Goal: Task Accomplishment & Management: Use online tool/utility

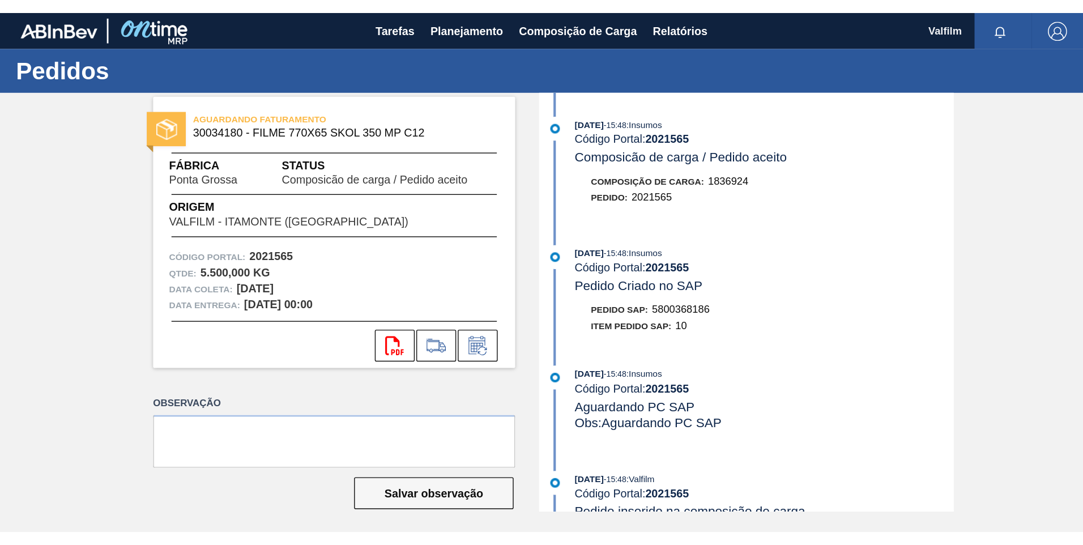
scroll to position [453, 0]
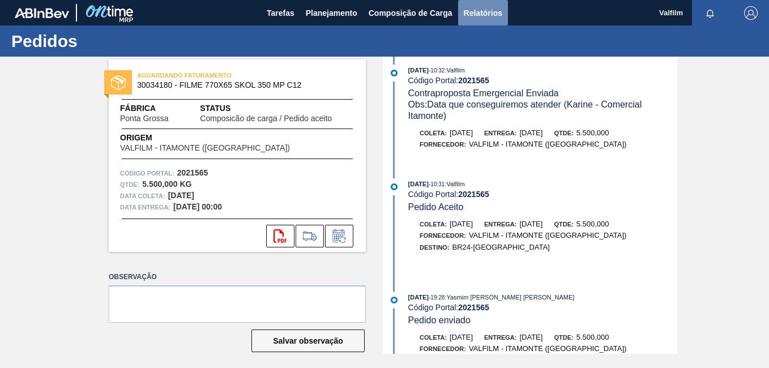
click at [492, 14] on span "Relatórios" at bounding box center [483, 13] width 39 height 14
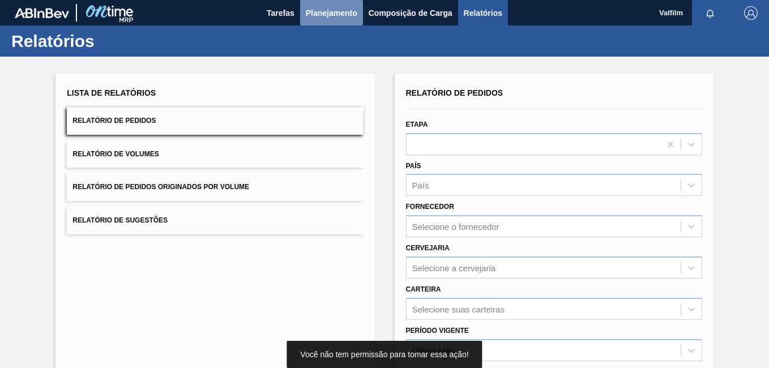
click at [338, 20] on button "Planejamento" at bounding box center [331, 12] width 63 height 25
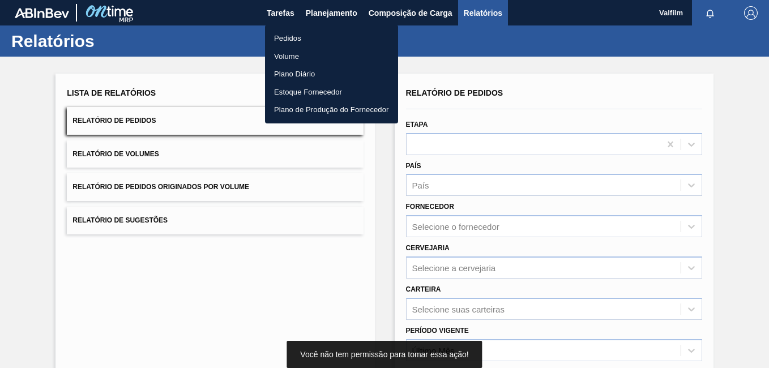
click at [319, 26] on ul "Pedidos Volume Plano Diário Estoque Fornecedor Plano de Produção do Fornecedor" at bounding box center [331, 74] width 133 height 99
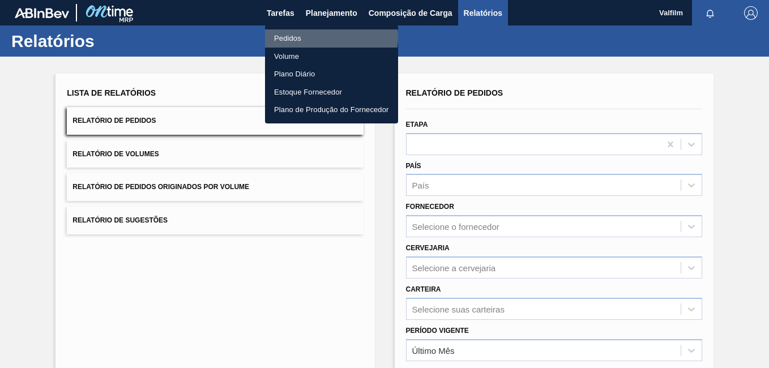
click at [325, 37] on li "Pedidos" at bounding box center [331, 38] width 133 height 18
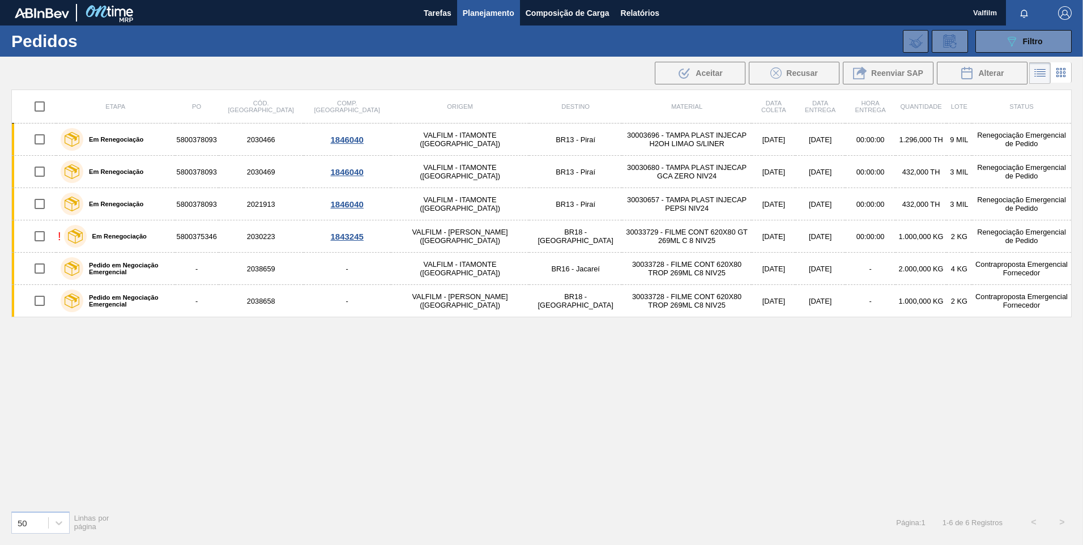
click at [768, 54] on div "089F7B8B-B2A5-4AFE-B5C0-19BA573D28AC Filtro Código Pedido Portal Códido PO SAP …" at bounding box center [629, 41] width 896 height 34
click at [768, 45] on icon "089F7B8B-B2A5-4AFE-B5C0-19BA573D28AC" at bounding box center [1012, 42] width 14 height 14
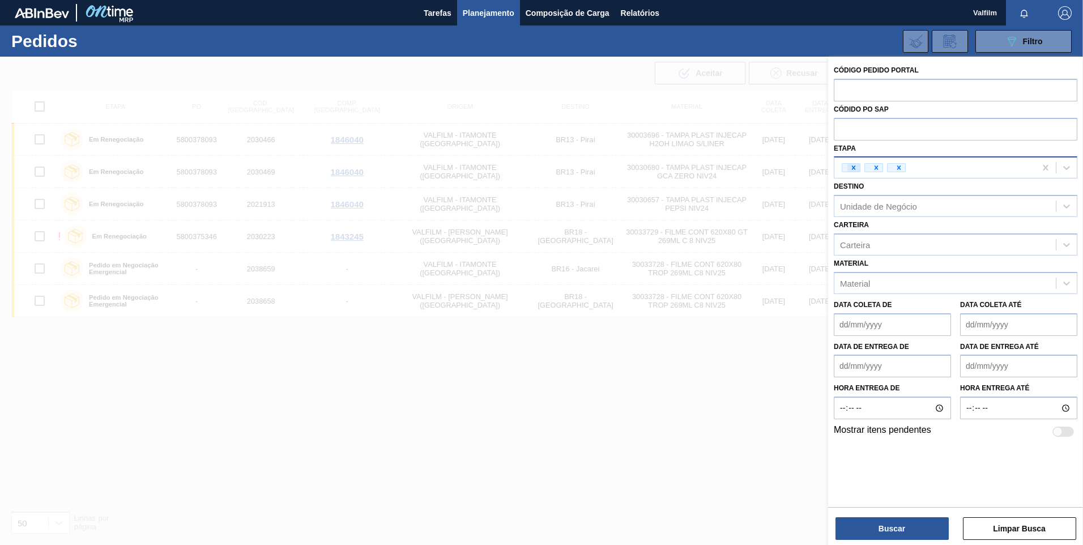
click at [768, 168] on icon at bounding box center [853, 168] width 8 height 8
click at [768, 168] on div "Etapa" at bounding box center [944, 168] width 221 height 16
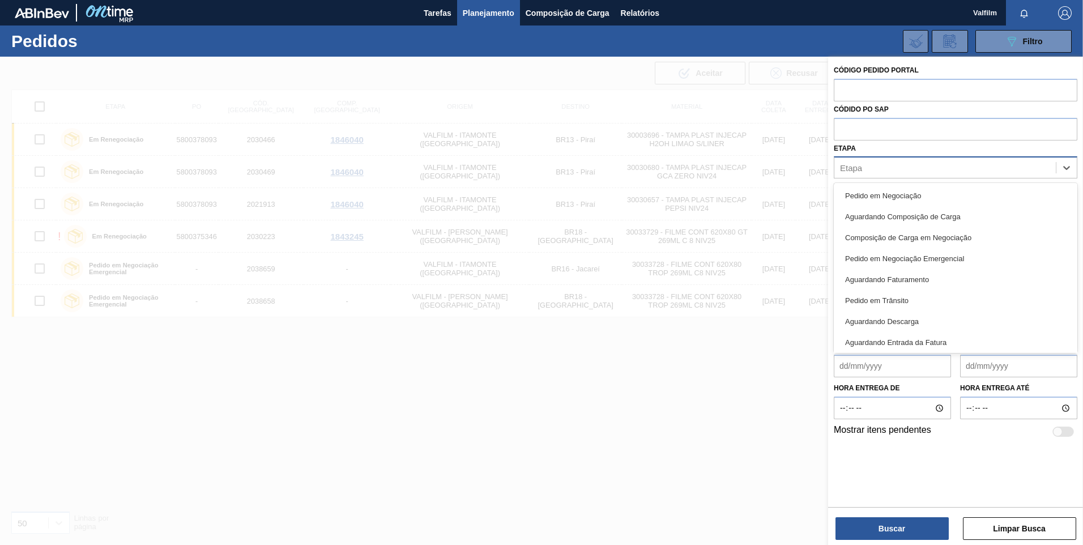
drag, startPoint x: 887, startPoint y: 189, endPoint x: 895, endPoint y: 179, distance: 12.9
click at [768, 189] on div "Pedido em Negociação" at bounding box center [956, 195] width 244 height 21
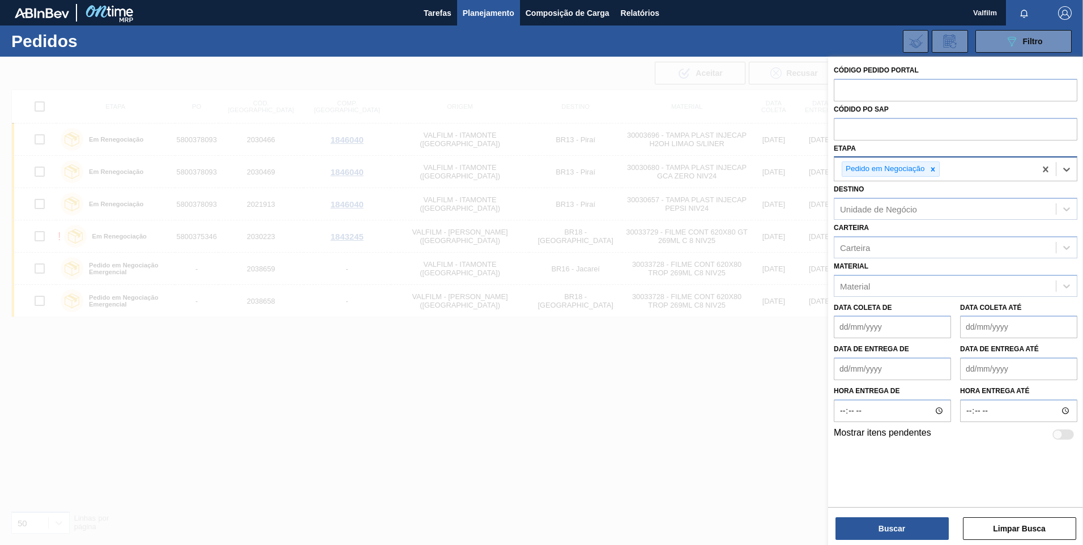
click at [768, 163] on div "Pedido em Negociação" at bounding box center [934, 168] width 201 height 23
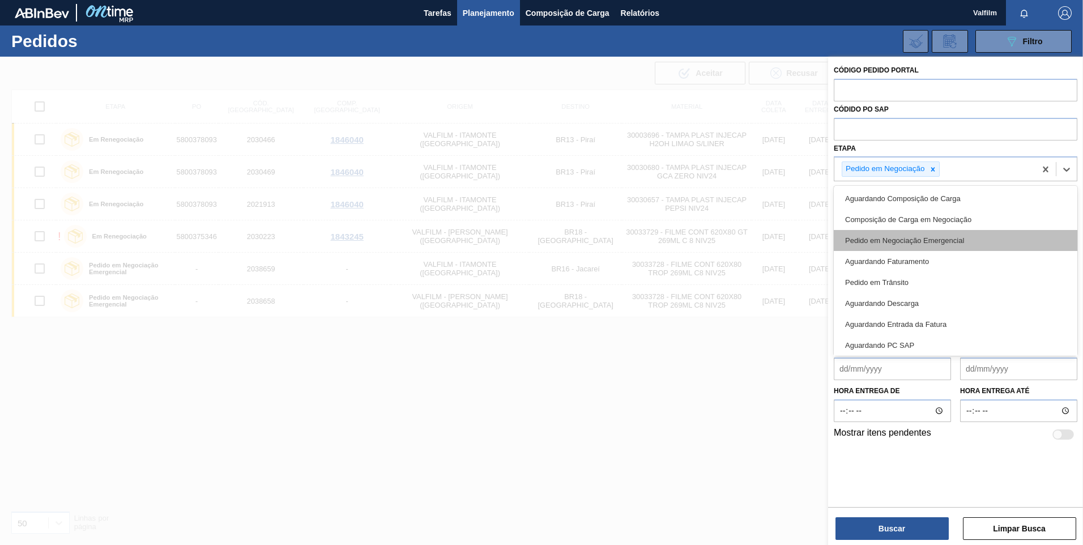
click at [768, 241] on div "Pedido em Negociação Emergencial" at bounding box center [956, 240] width 244 height 21
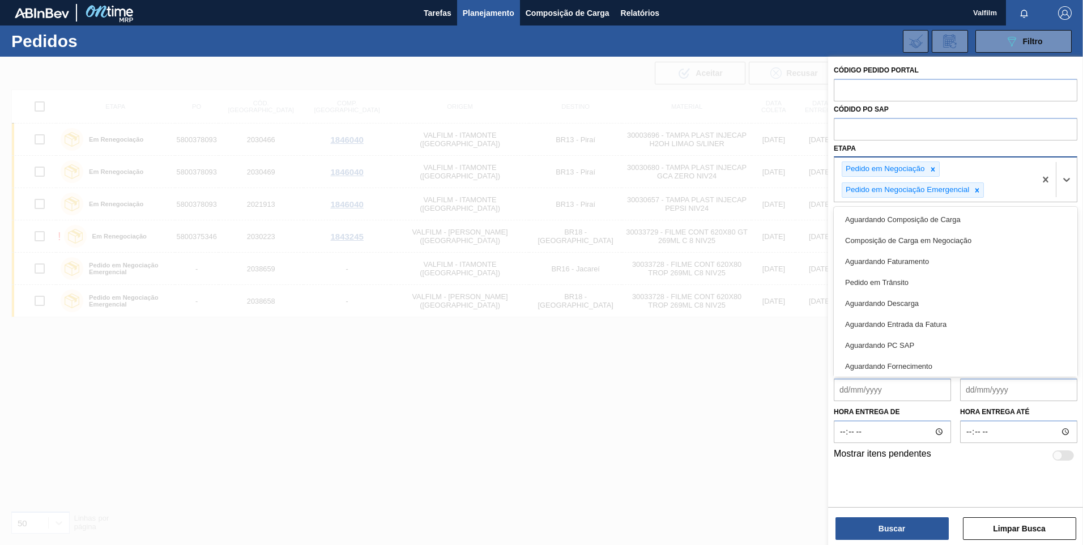
click at [768, 187] on div "Pedido em Negociação Pedido em Negociação Emergencial" at bounding box center [934, 179] width 201 height 44
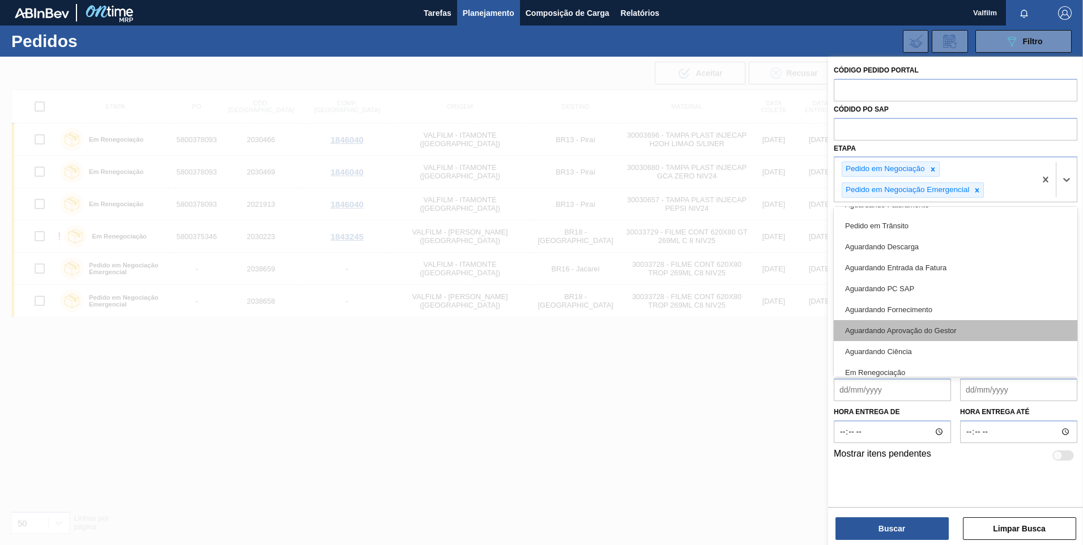
scroll to position [107, 0]
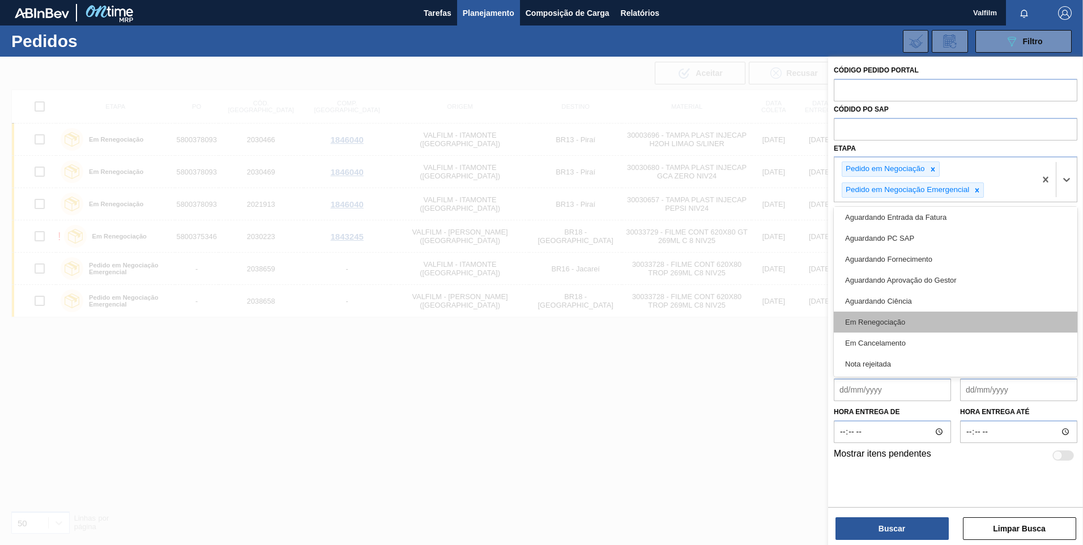
click at [768, 317] on div "Em Renegociação" at bounding box center [956, 321] width 244 height 21
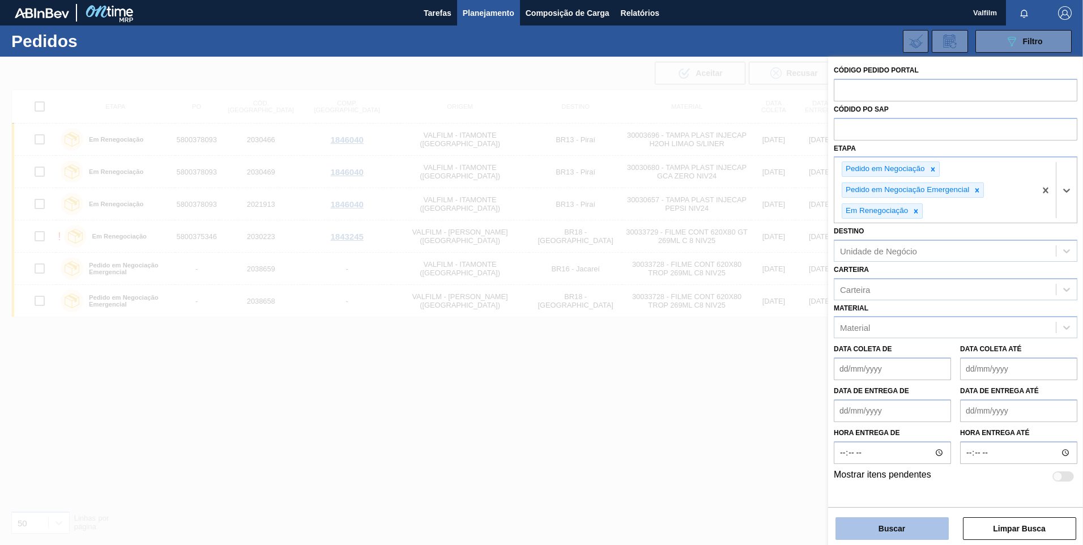
click at [768, 368] on button "Buscar" at bounding box center [891, 528] width 113 height 23
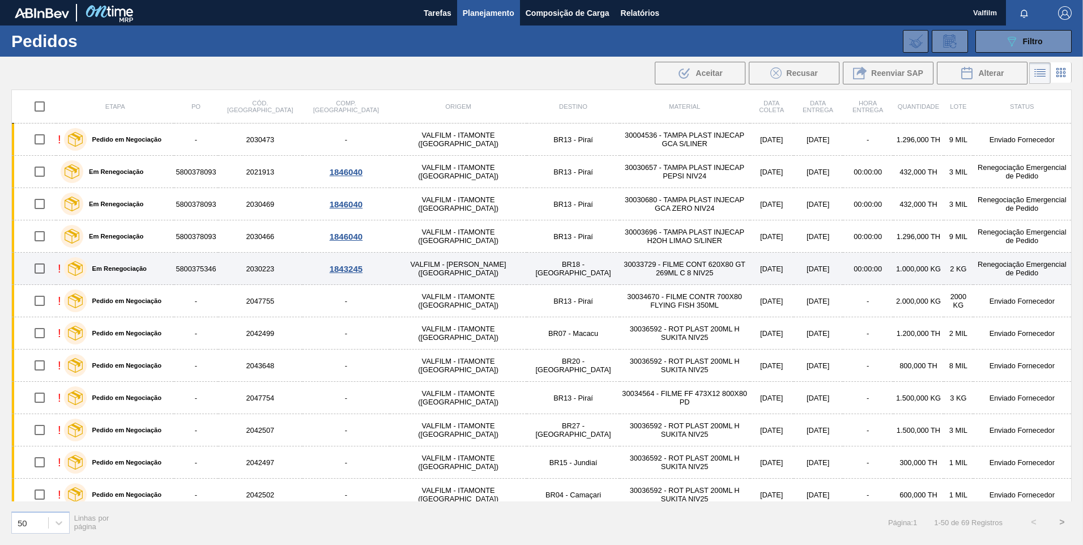
click at [112, 267] on label "Em Renegociação" at bounding box center [117, 268] width 60 height 7
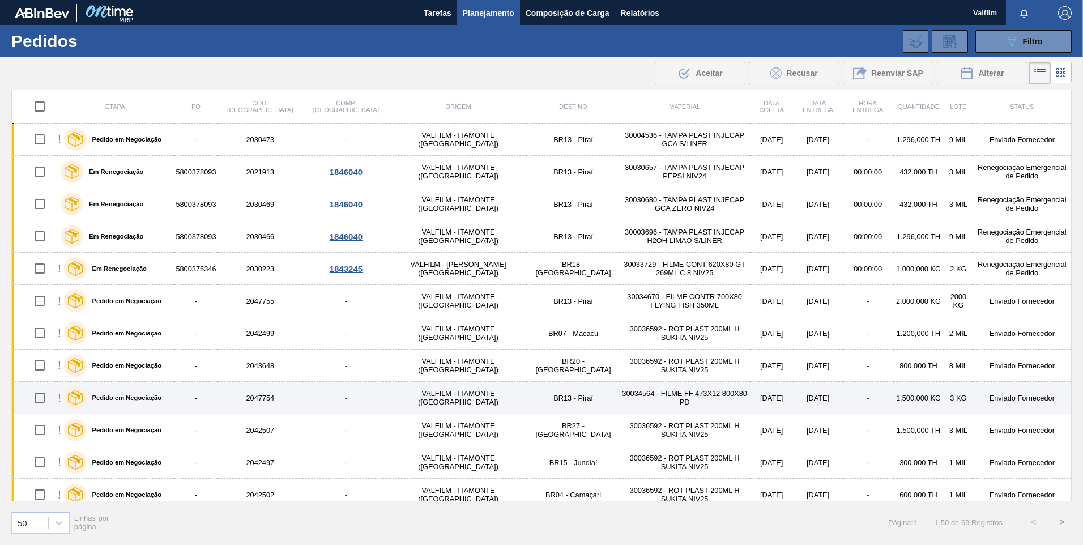
click at [620, 368] on td "30034564 - FILME FF 473X12 800X80 PD" at bounding box center [685, 398] width 130 height 32
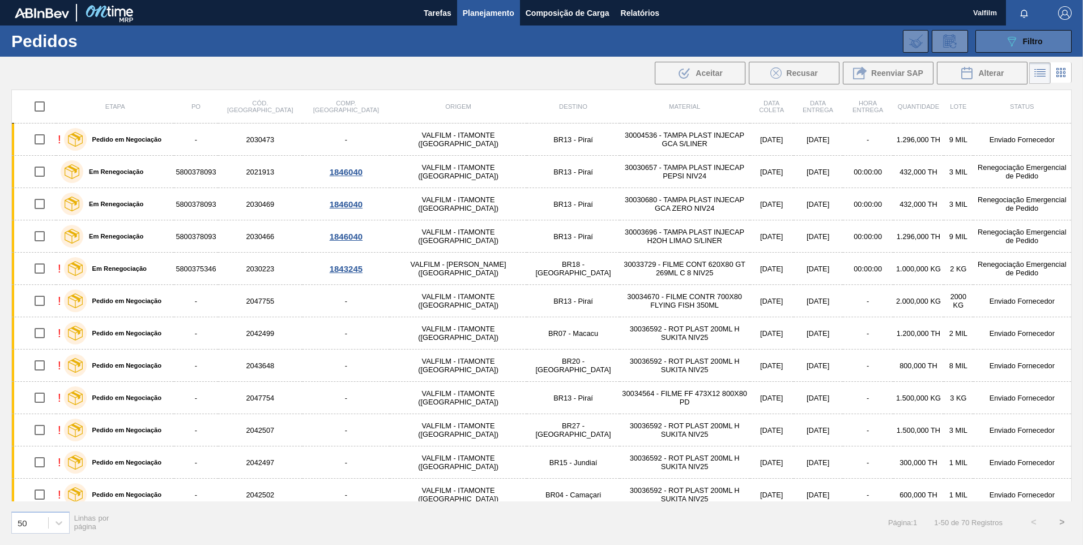
click at [768, 42] on button "089F7B8B-B2A5-4AFE-B5C0-19BA573D28AC Filtro" at bounding box center [1023, 41] width 96 height 23
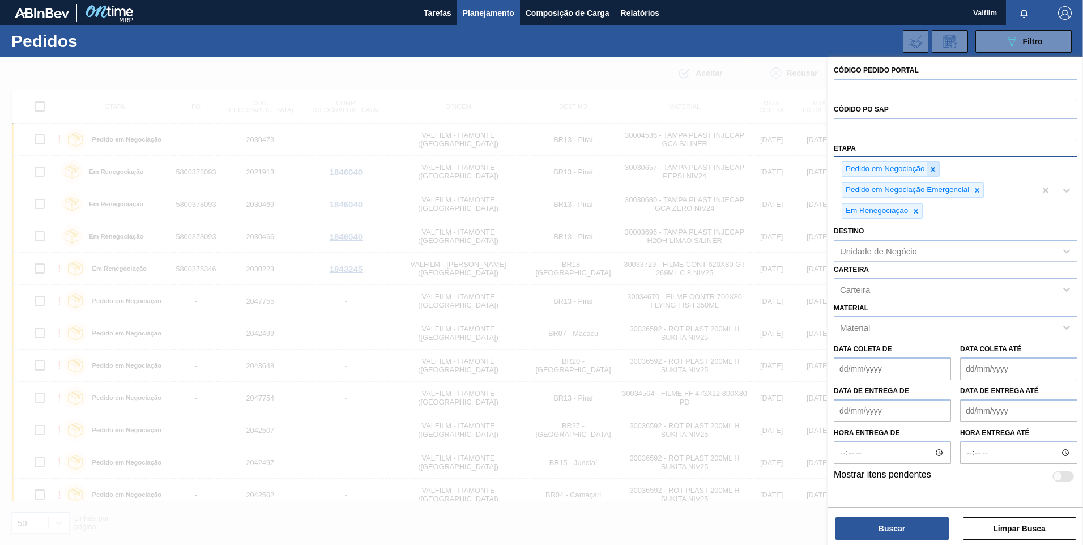
click at [768, 168] on icon at bounding box center [932, 169] width 4 height 4
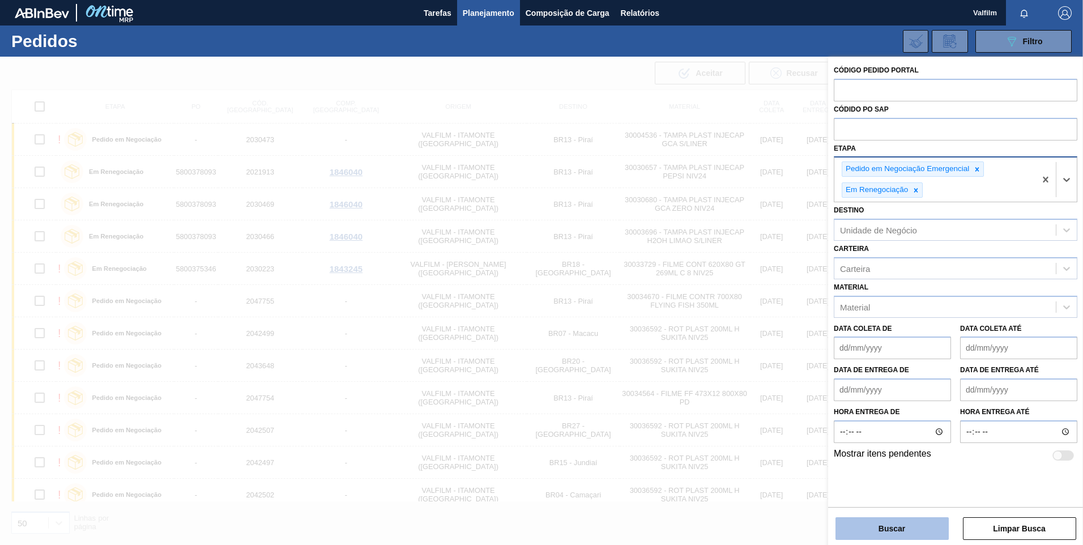
click at [768, 368] on button "Buscar" at bounding box center [891, 528] width 113 height 23
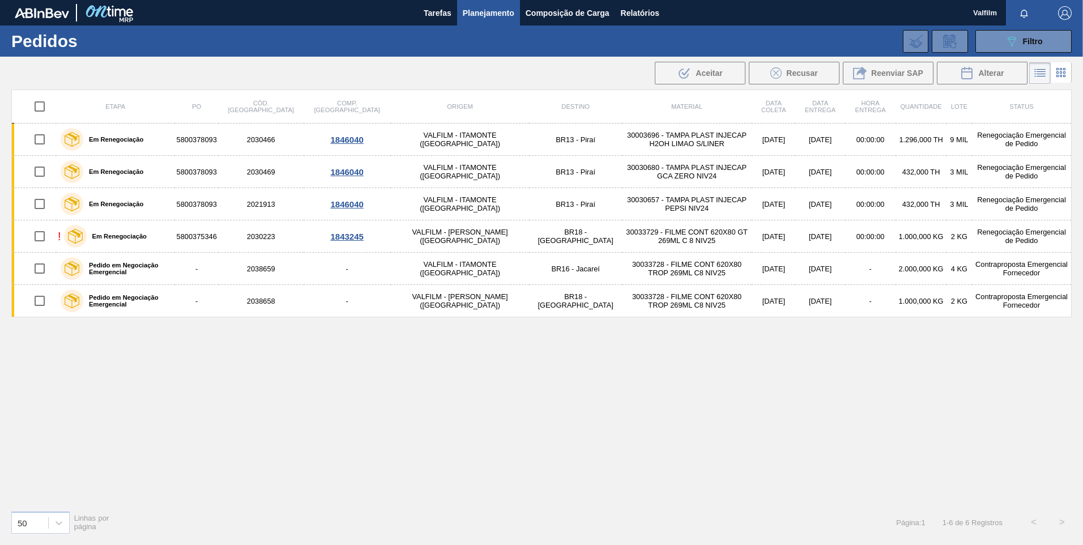
click at [188, 368] on div "Etapa PO Cód. Pedido Comp. Carga Origem Destino Material Data coleta Data Entre…" at bounding box center [541, 295] width 1060 height 412
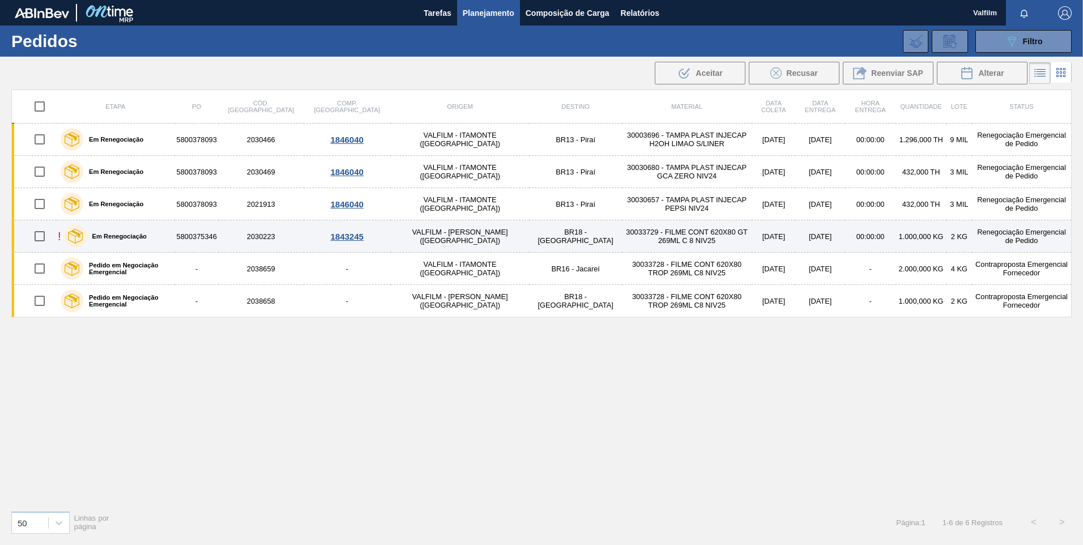
click at [430, 242] on td "VALFILM - LORENA (SP)" at bounding box center [460, 236] width 139 height 32
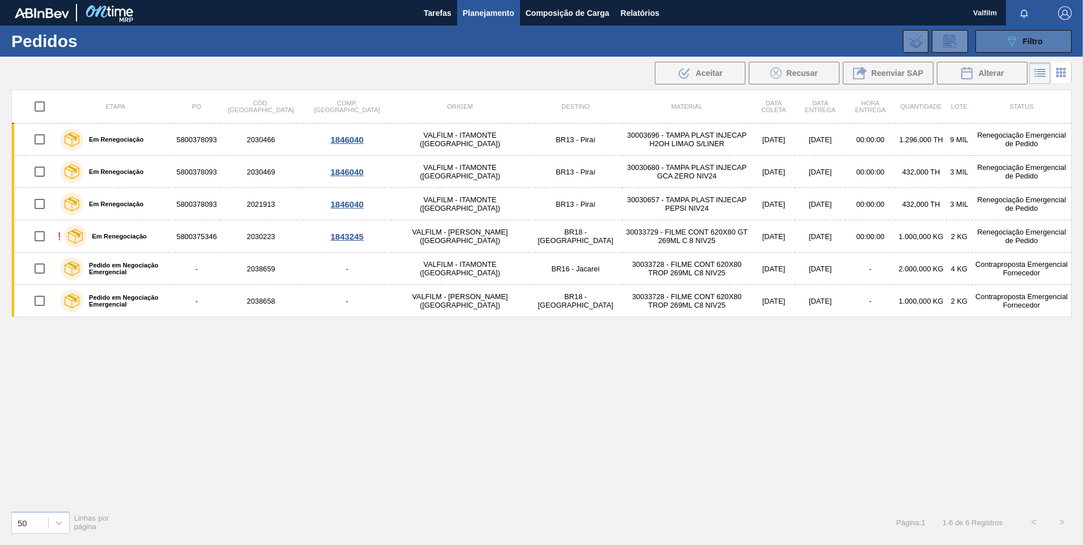
click at [768, 40] on button "089F7B8B-B2A5-4AFE-B5C0-19BA573D28AC Filtro" at bounding box center [1023, 41] width 96 height 23
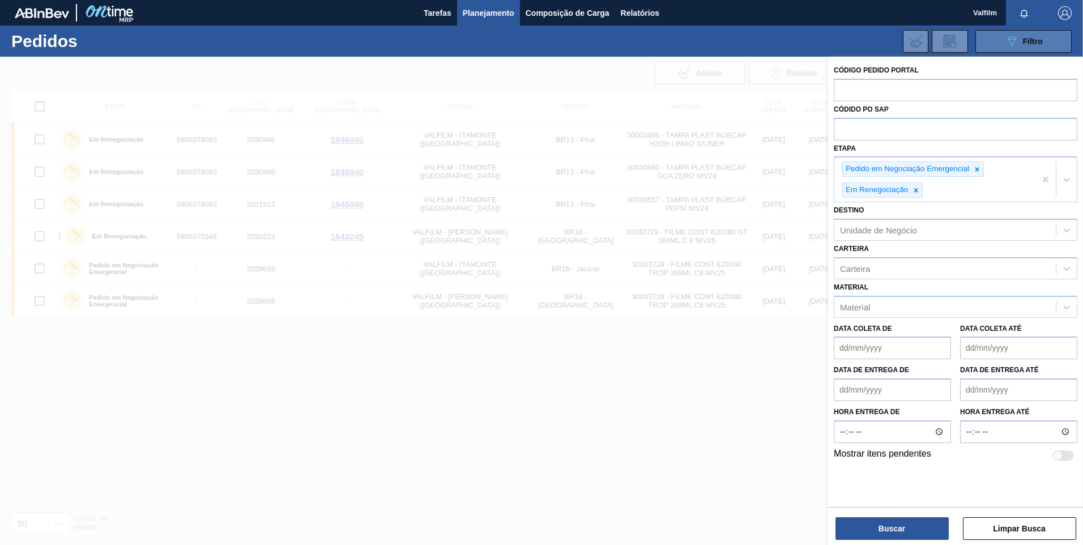
click at [768, 40] on button "089F7B8B-B2A5-4AFE-B5C0-19BA573D28AC Filtro" at bounding box center [1023, 41] width 96 height 23
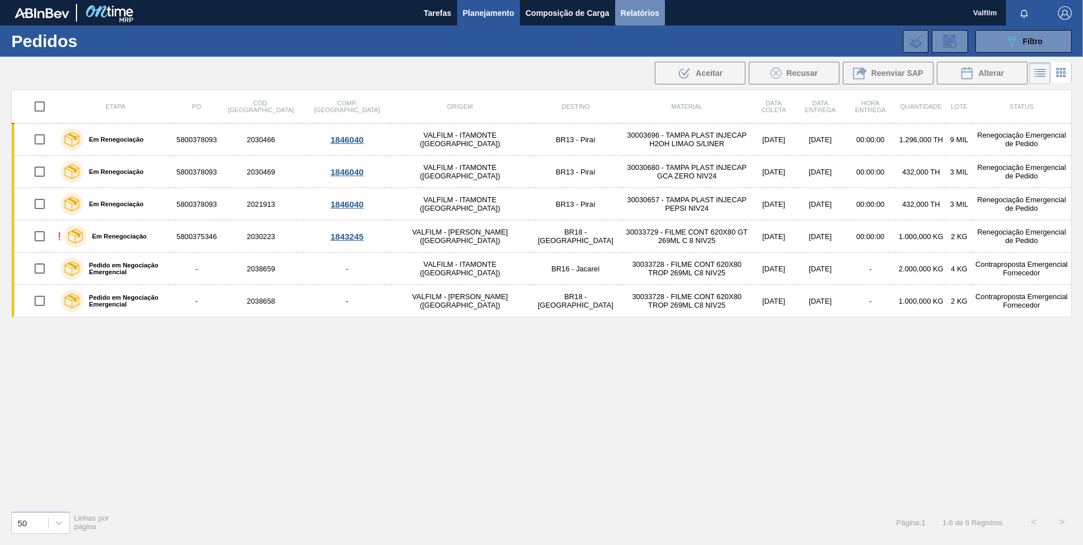
click at [644, 16] on span "Relatórios" at bounding box center [640, 13] width 39 height 14
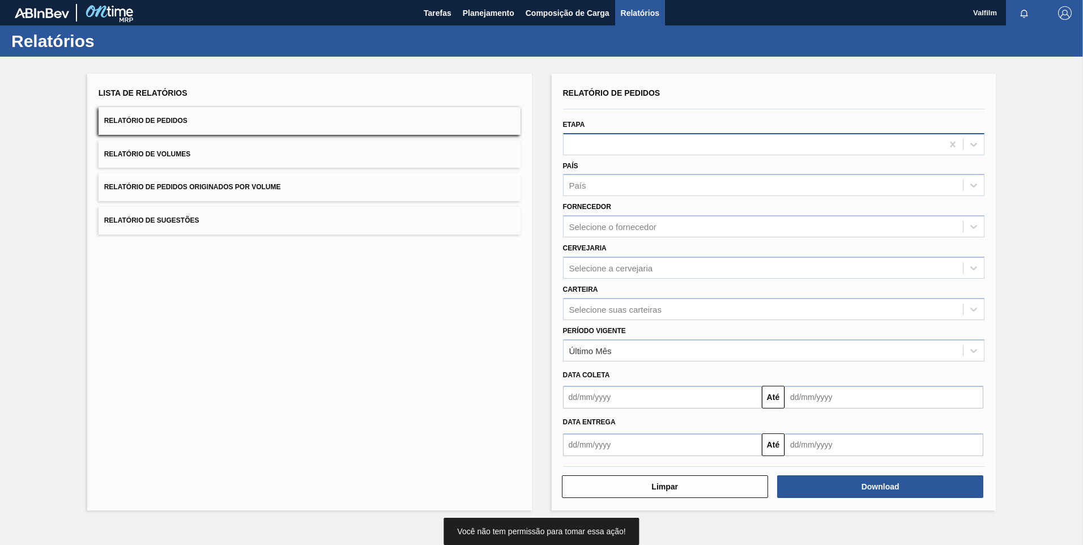
click at [654, 144] on div at bounding box center [752, 144] width 379 height 16
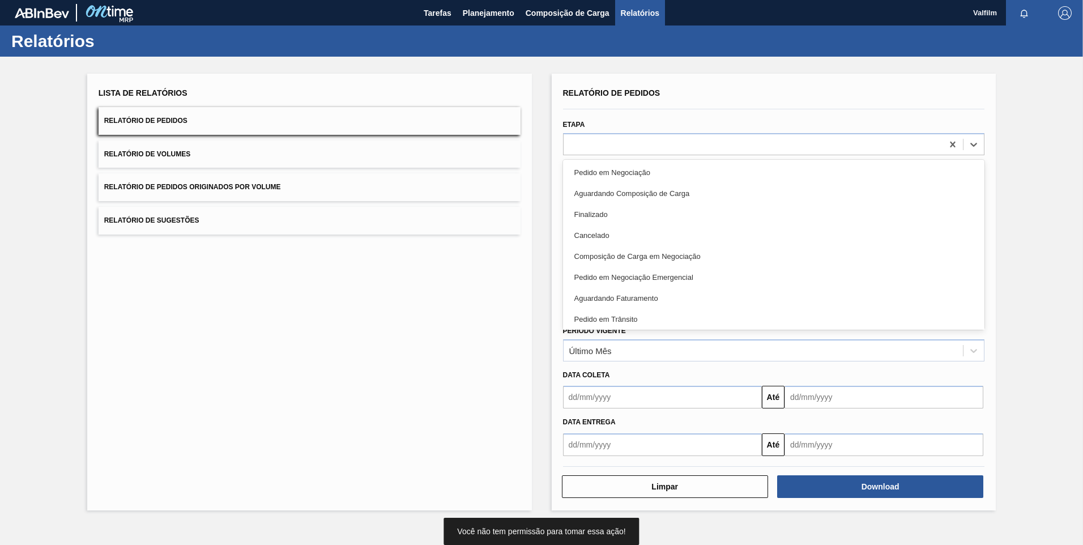
click at [618, 234] on div "Cancelado" at bounding box center [774, 235] width 422 height 21
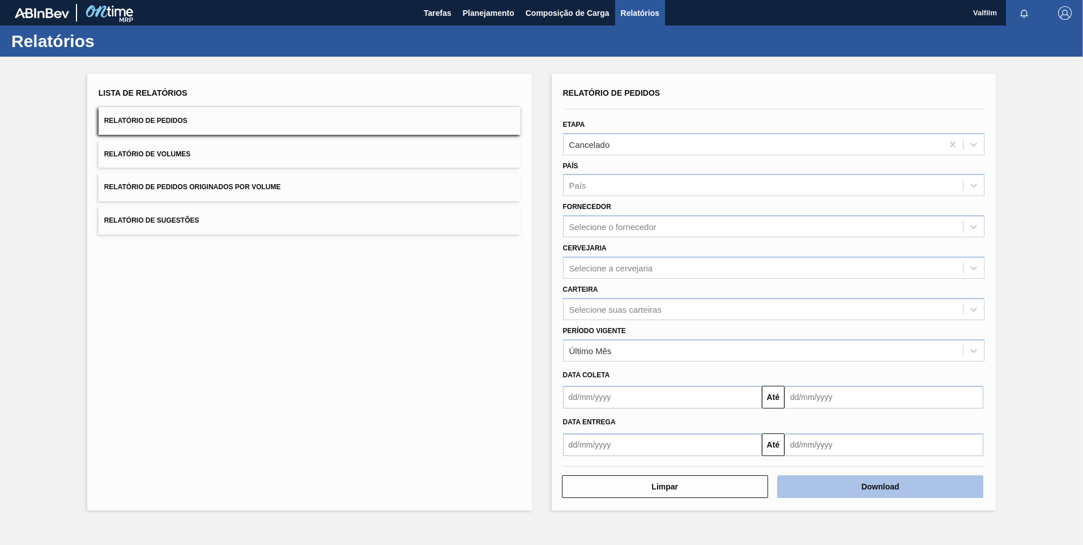
click at [768, 368] on button "Download" at bounding box center [880, 486] width 206 height 23
